Goal: Find contact information: Find contact information

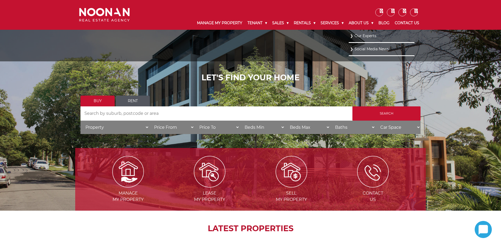
click at [362, 35] on link "Our Experts" at bounding box center [381, 35] width 63 height 7
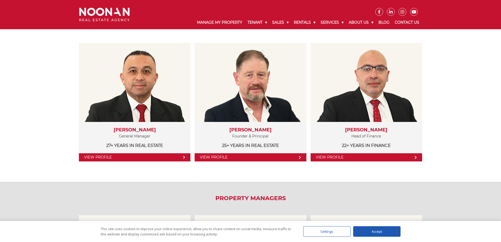
scroll to position [131, 0]
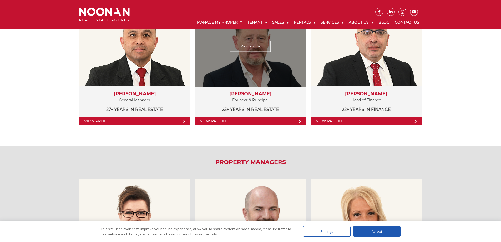
click at [254, 49] on link "View Profile" at bounding box center [250, 46] width 41 height 11
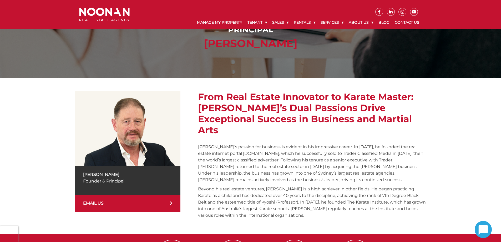
scroll to position [53, 0]
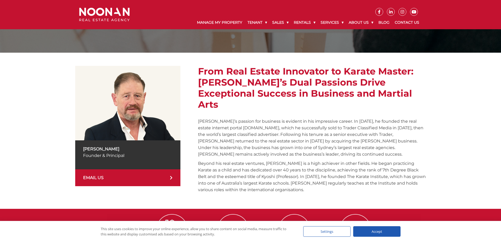
drag, startPoint x: 75, startPoint y: 148, endPoint x: 125, endPoint y: 147, distance: 50.2
click at [125, 147] on div "[PERSON_NAME] Founder & Principal EMAIL US From Real Estate Innovator to Karate…" at bounding box center [250, 131] width 501 height 156
copy p "[PERSON_NAME]"
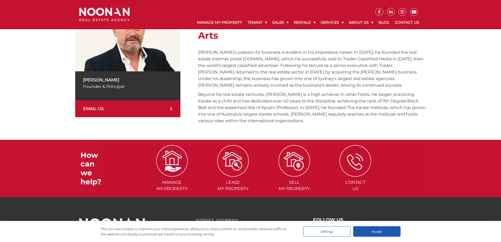
scroll to position [94, 0]
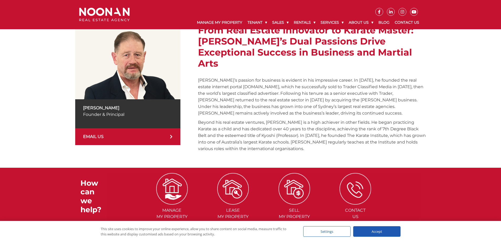
copy p "Michael Noonan"
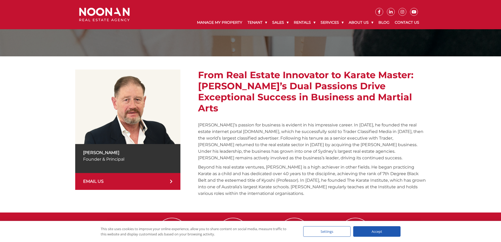
scroll to position [0, 0]
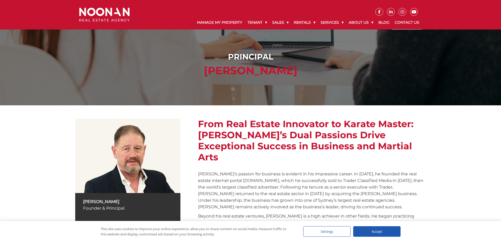
click at [405, 22] on link "Contact Us" at bounding box center [407, 23] width 30 height 14
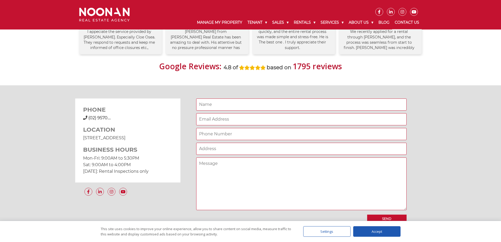
scroll to position [289, 0]
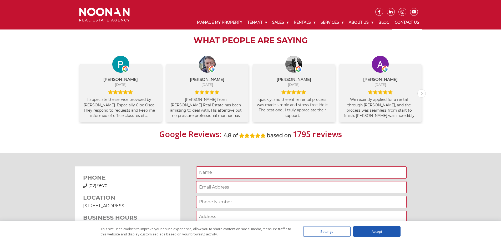
click at [108, 185] on span "(02) 9570...." at bounding box center [99, 185] width 22 height 5
drag, startPoint x: 124, startPoint y: 185, endPoint x: 89, endPoint y: 187, distance: 34.8
click at [89, 187] on div "[PHONE_NUMBER] (02) 9570...." at bounding box center [127, 185] width 89 height 6
click at [122, 187] on div "[PHONE_NUMBER] (02) 9570...." at bounding box center [127, 185] width 89 height 6
drag, startPoint x: 128, startPoint y: 185, endPoint x: 88, endPoint y: 187, distance: 40.0
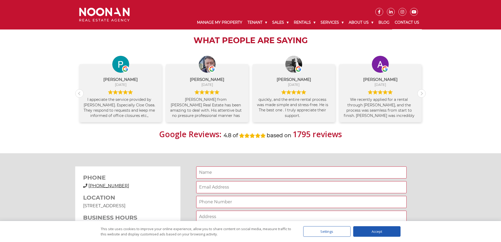
click at [88, 187] on div "[PHONE_NUMBER] (02) 9570...." at bounding box center [127, 185] width 89 height 6
copy span "[PHONE_NUMBER]"
